Goal: Check status: Check status

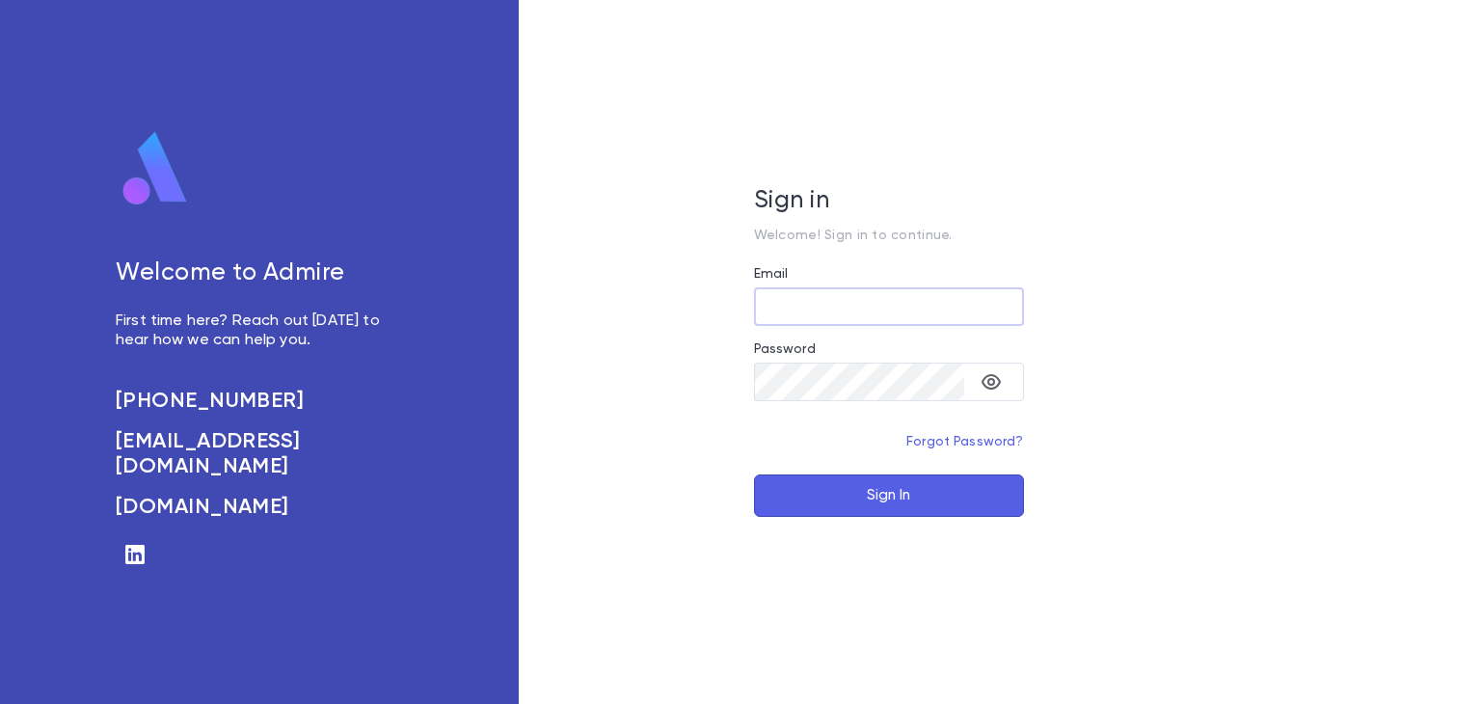
type input "**********"
click at [881, 495] on button "Sign In" at bounding box center [889, 495] width 270 height 42
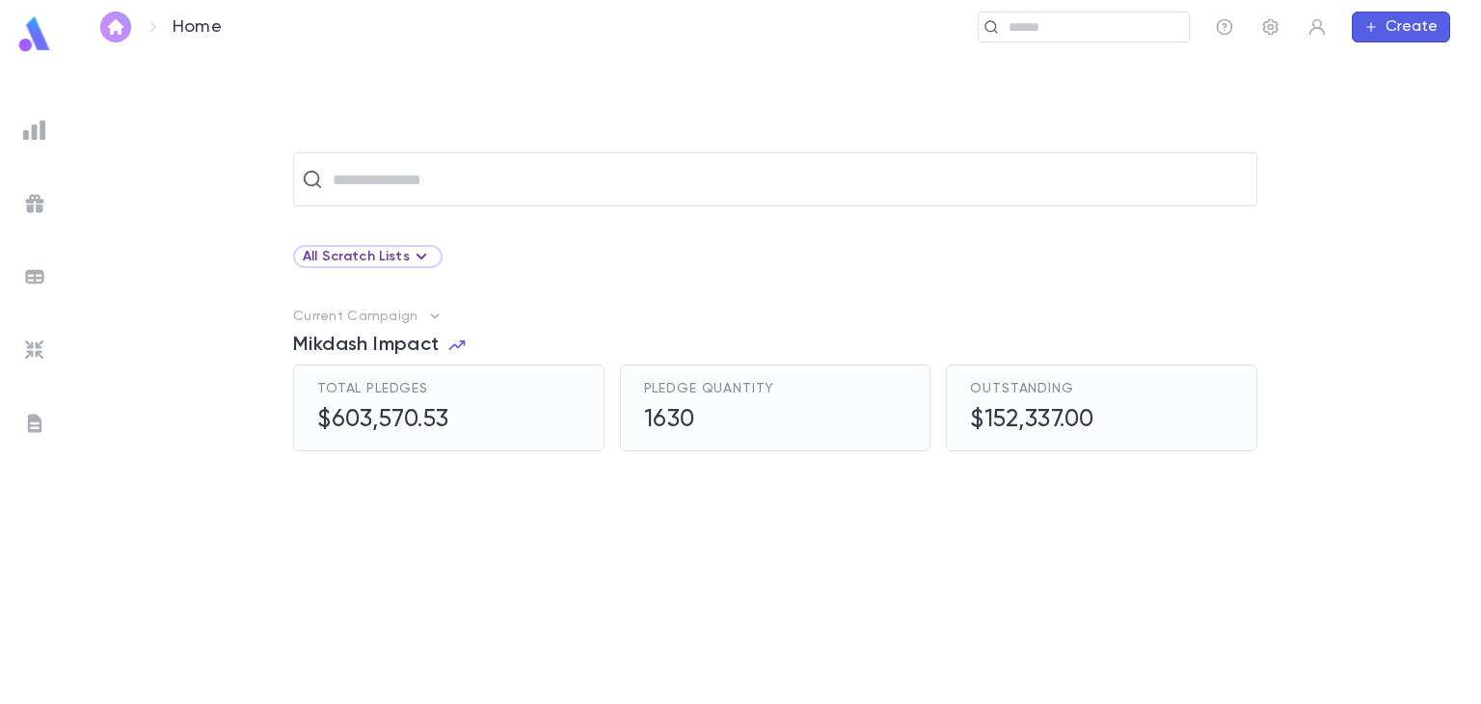
click at [124, 25] on img "button" at bounding box center [115, 26] width 23 height 15
click at [366, 178] on input "text" at bounding box center [788, 179] width 922 height 37
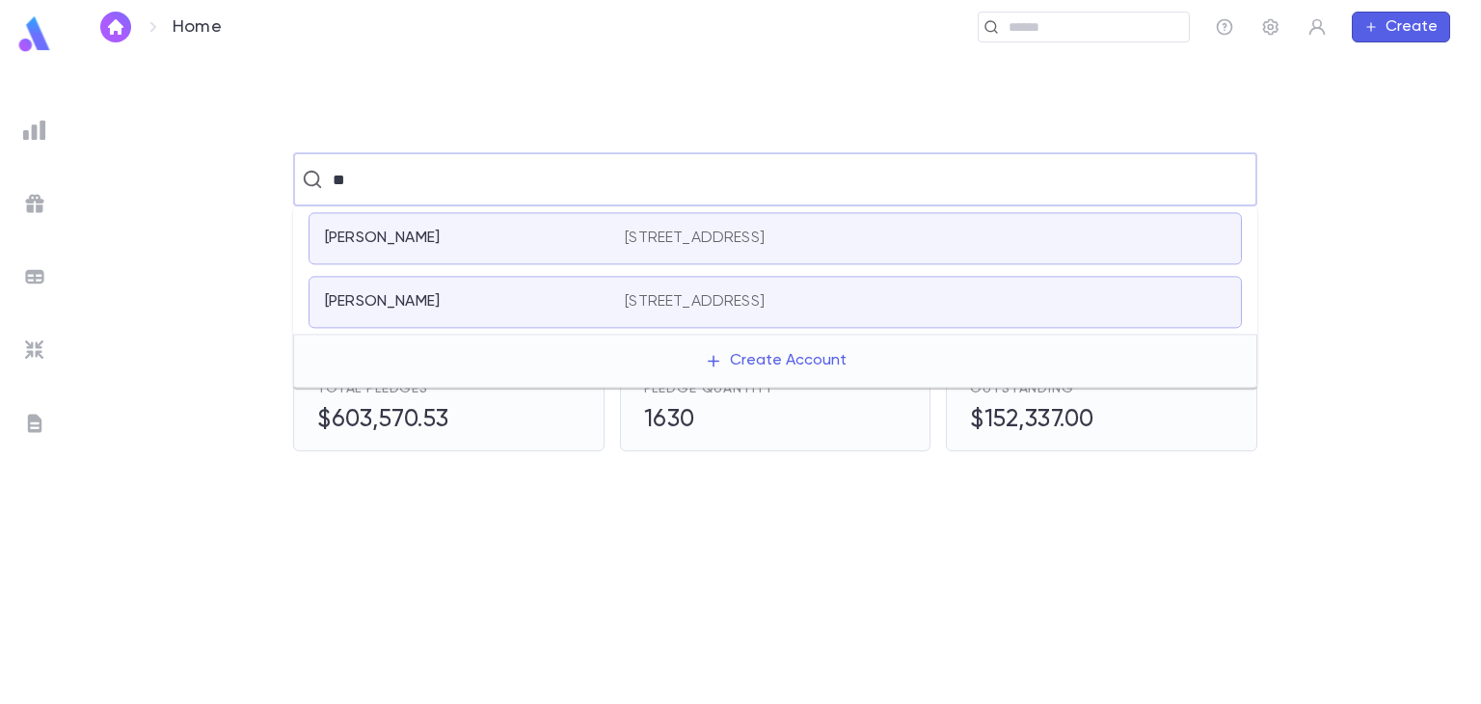
type input "*"
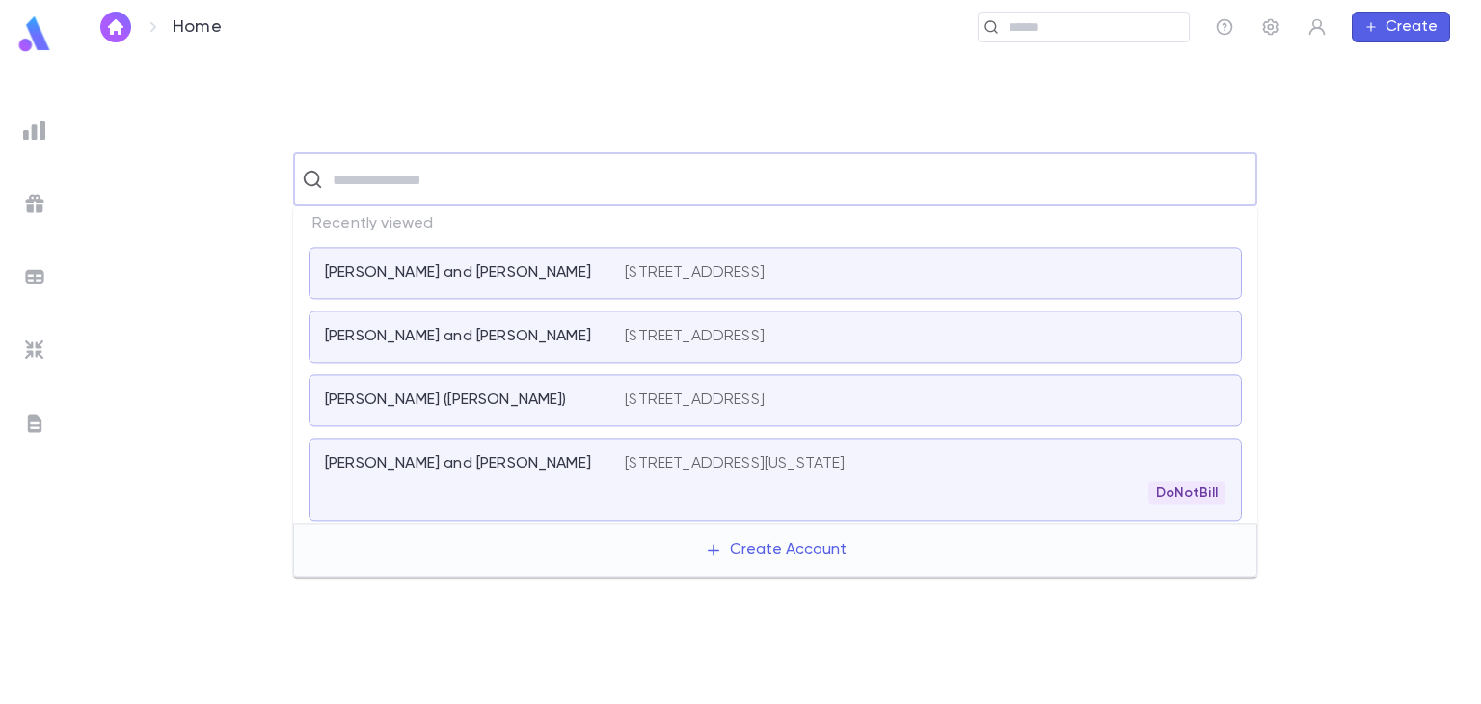
click at [486, 168] on input "text" at bounding box center [788, 179] width 922 height 37
type input "**********"
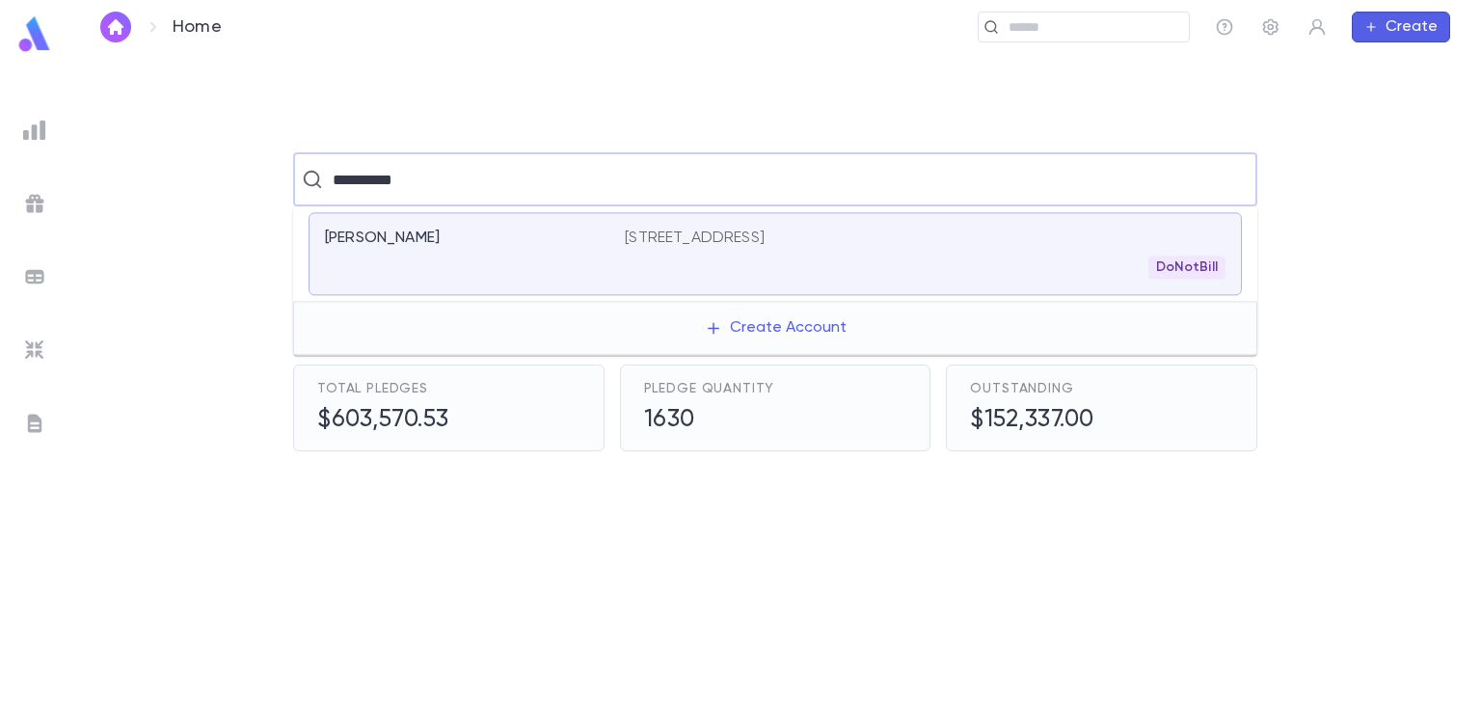
click at [431, 240] on p "[PERSON_NAME]" at bounding box center [382, 237] width 115 height 19
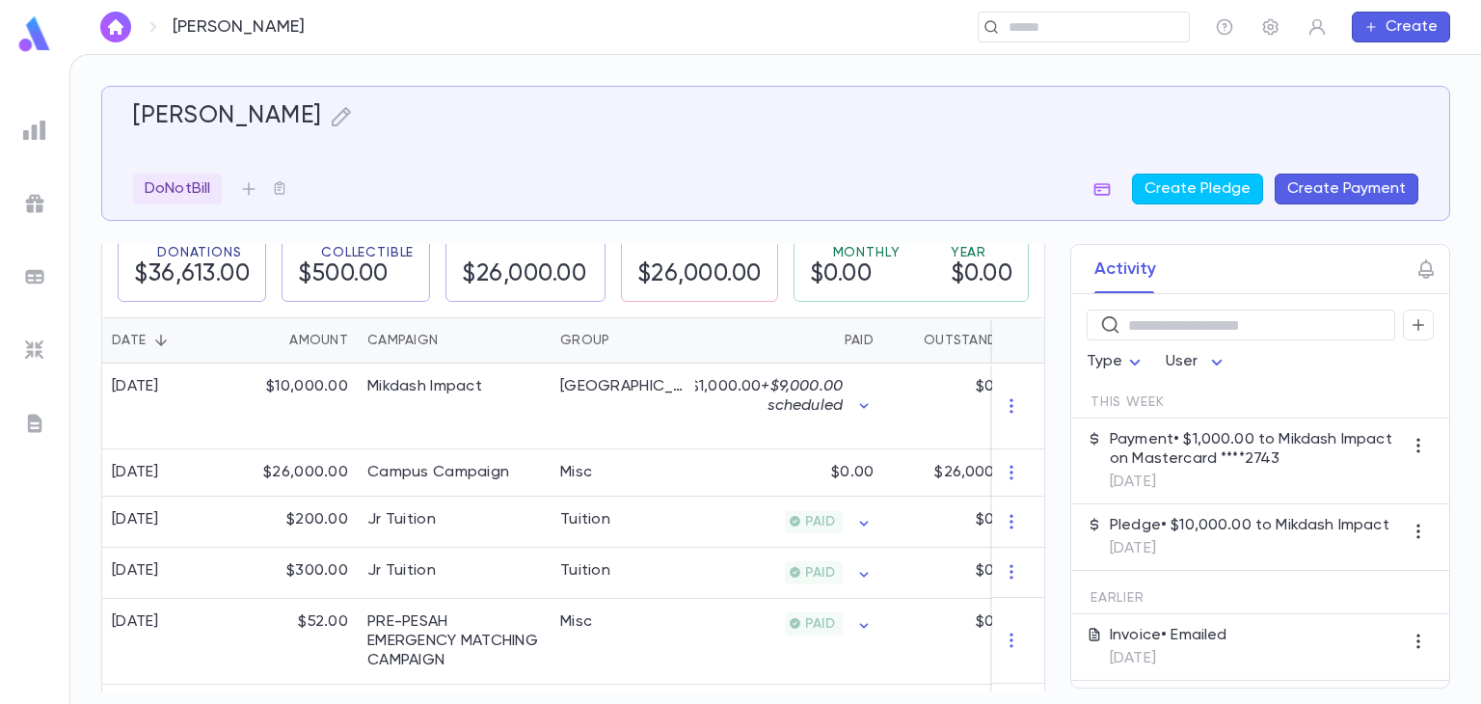
scroll to position [386, 0]
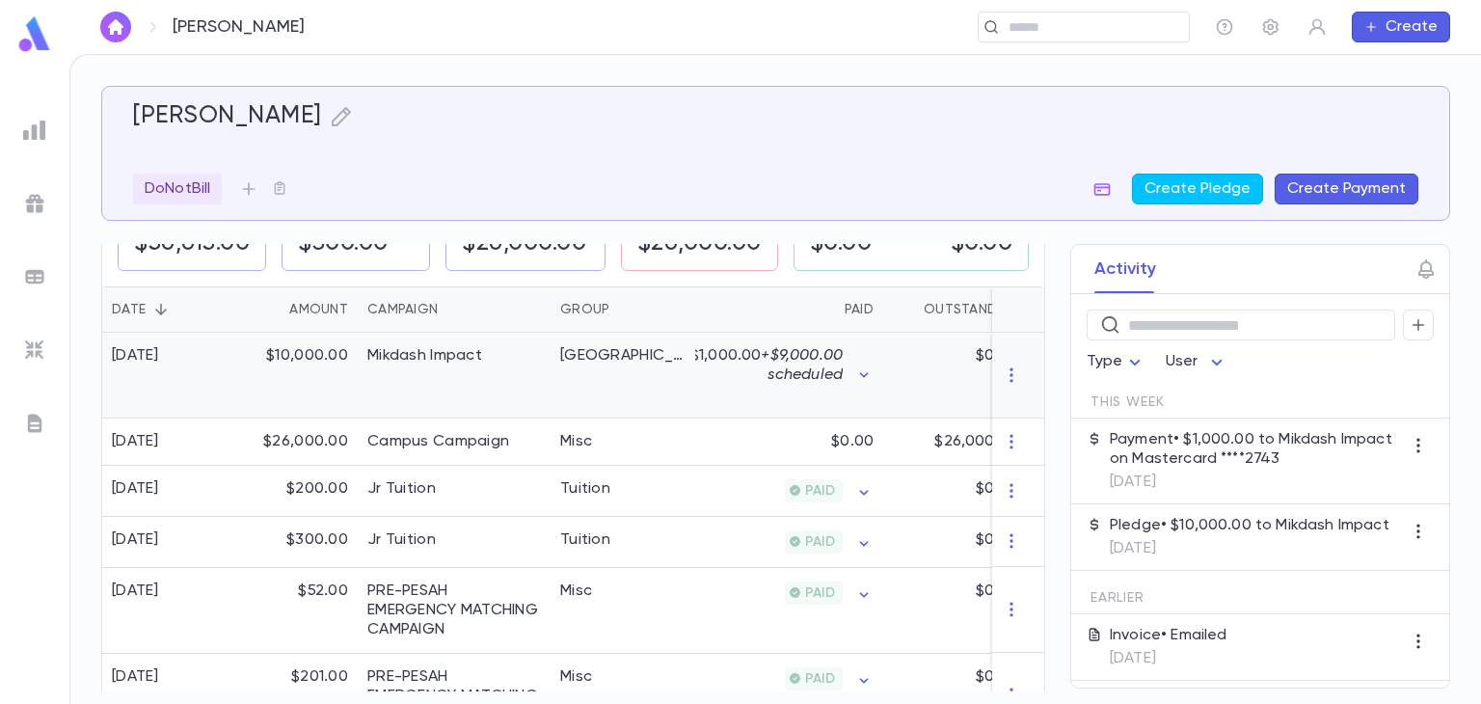
click at [794, 418] on div "$1,000.00 + $9,000.00 scheduled" at bounding box center [789, 376] width 188 height 86
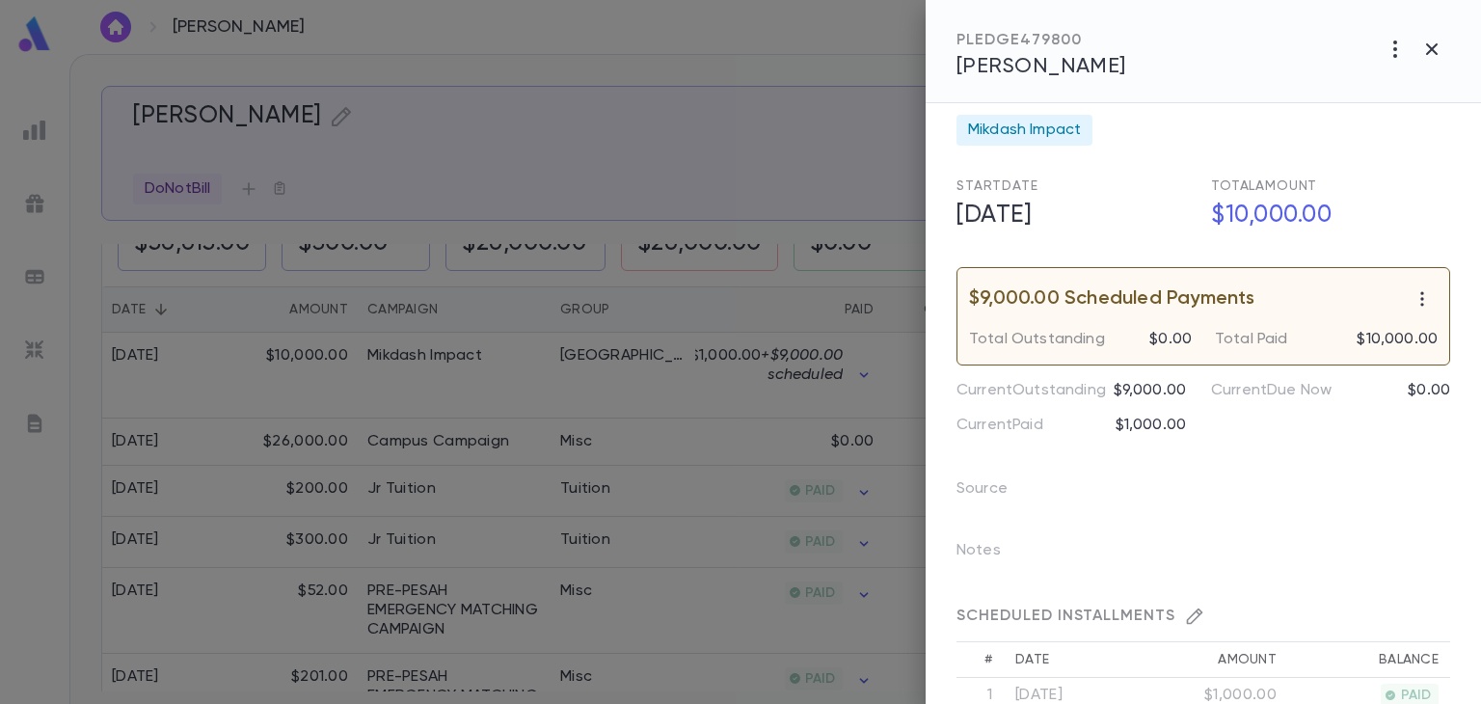
scroll to position [0, 0]
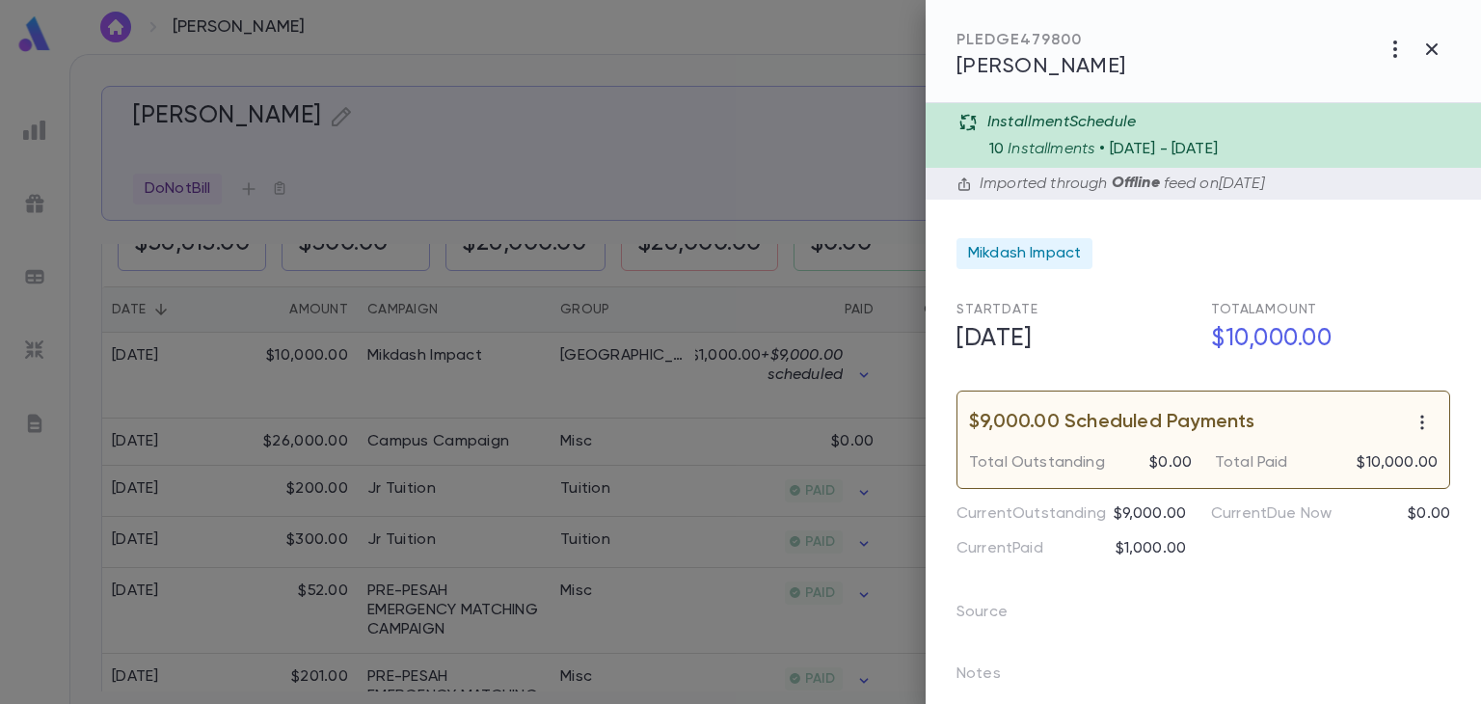
click at [7, 489] on div at bounding box center [740, 352] width 1481 height 704
